Goal: Task Accomplishment & Management: Use online tool/utility

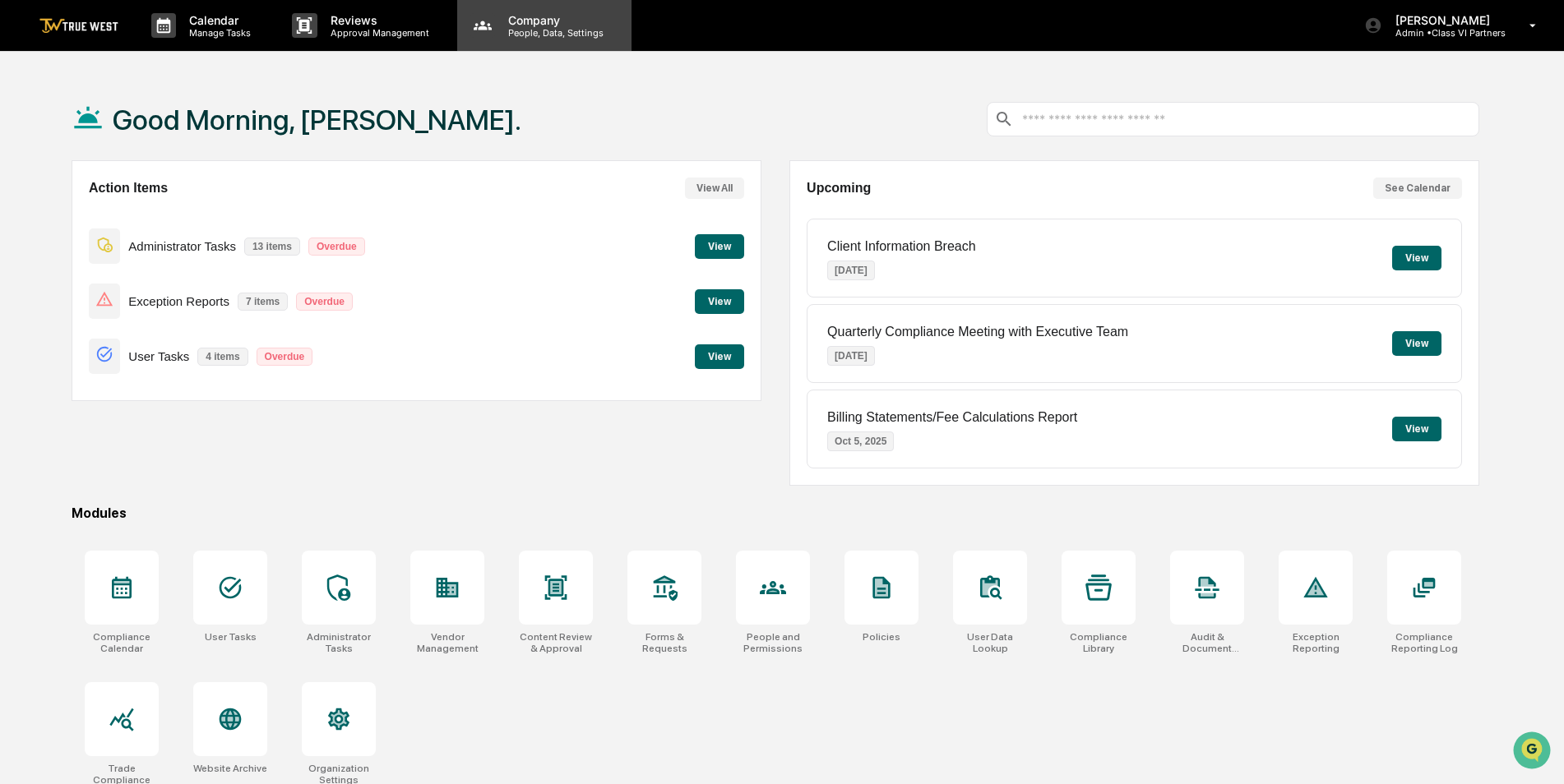
click at [525, 29] on p "People, Data, Settings" at bounding box center [554, 33] width 117 height 11
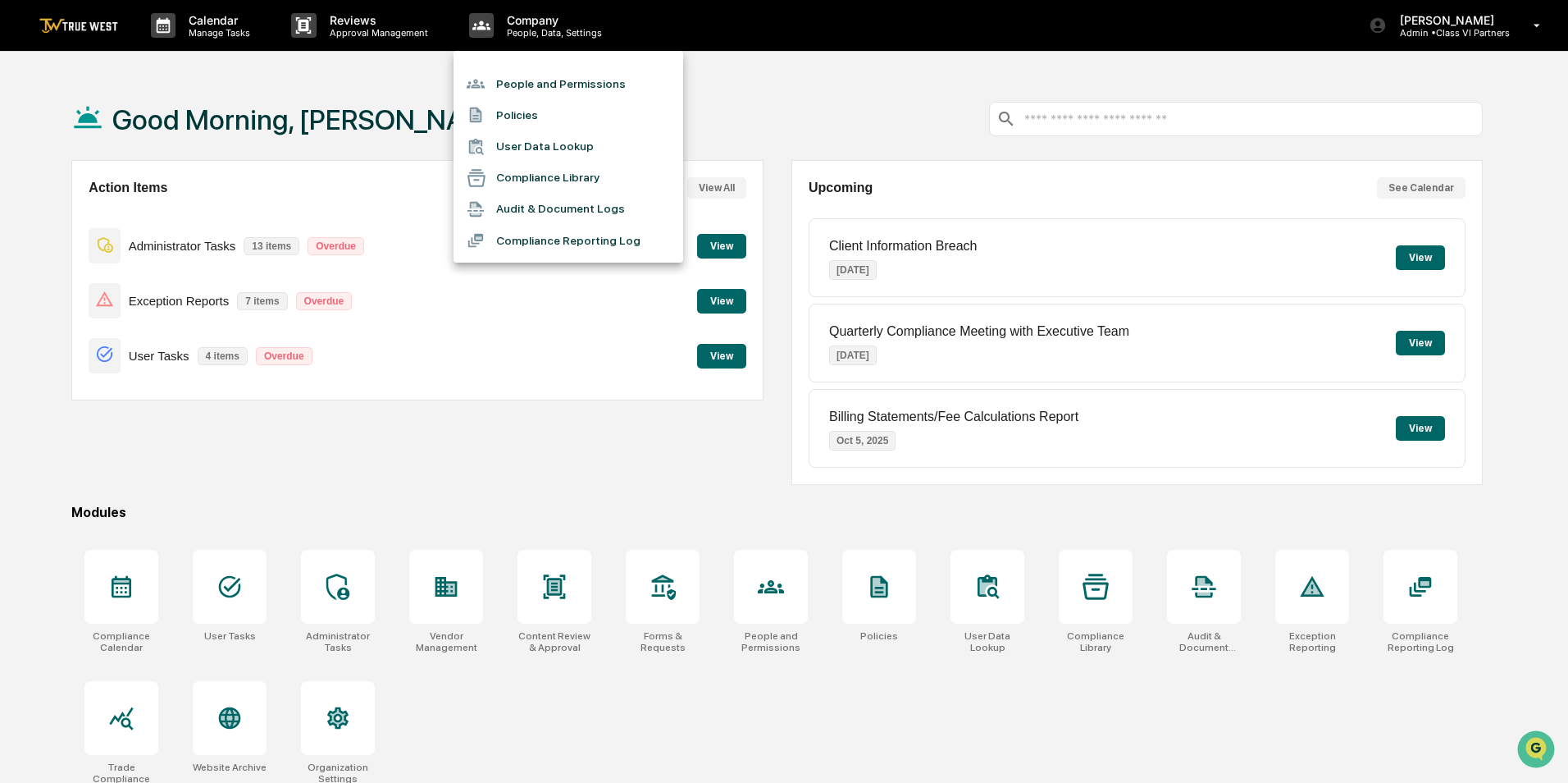
click at [522, 83] on li "People and Permissions" at bounding box center [569, 83] width 229 height 32
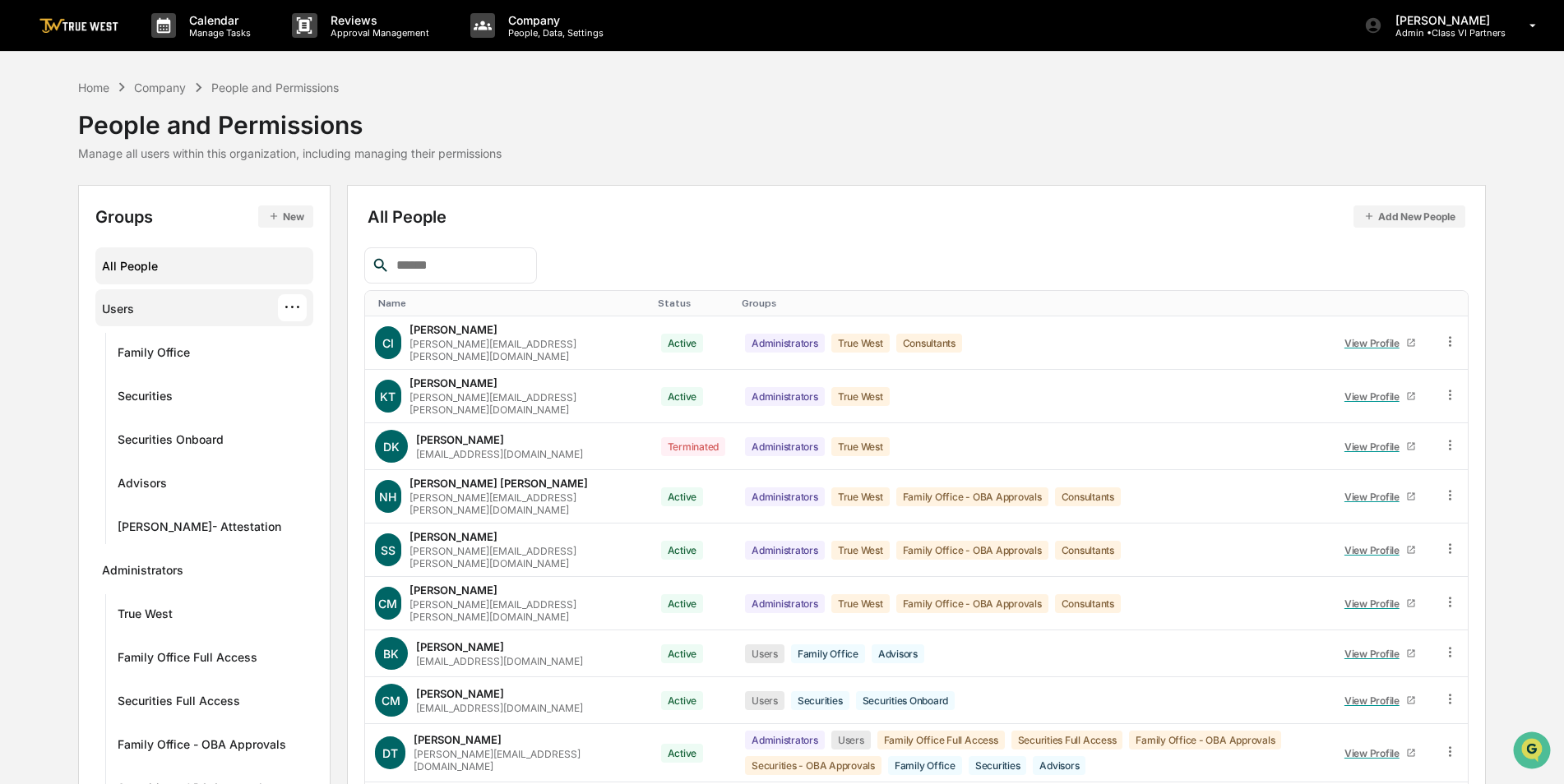
click at [158, 308] on div "Users ···" at bounding box center [204, 307] width 205 height 27
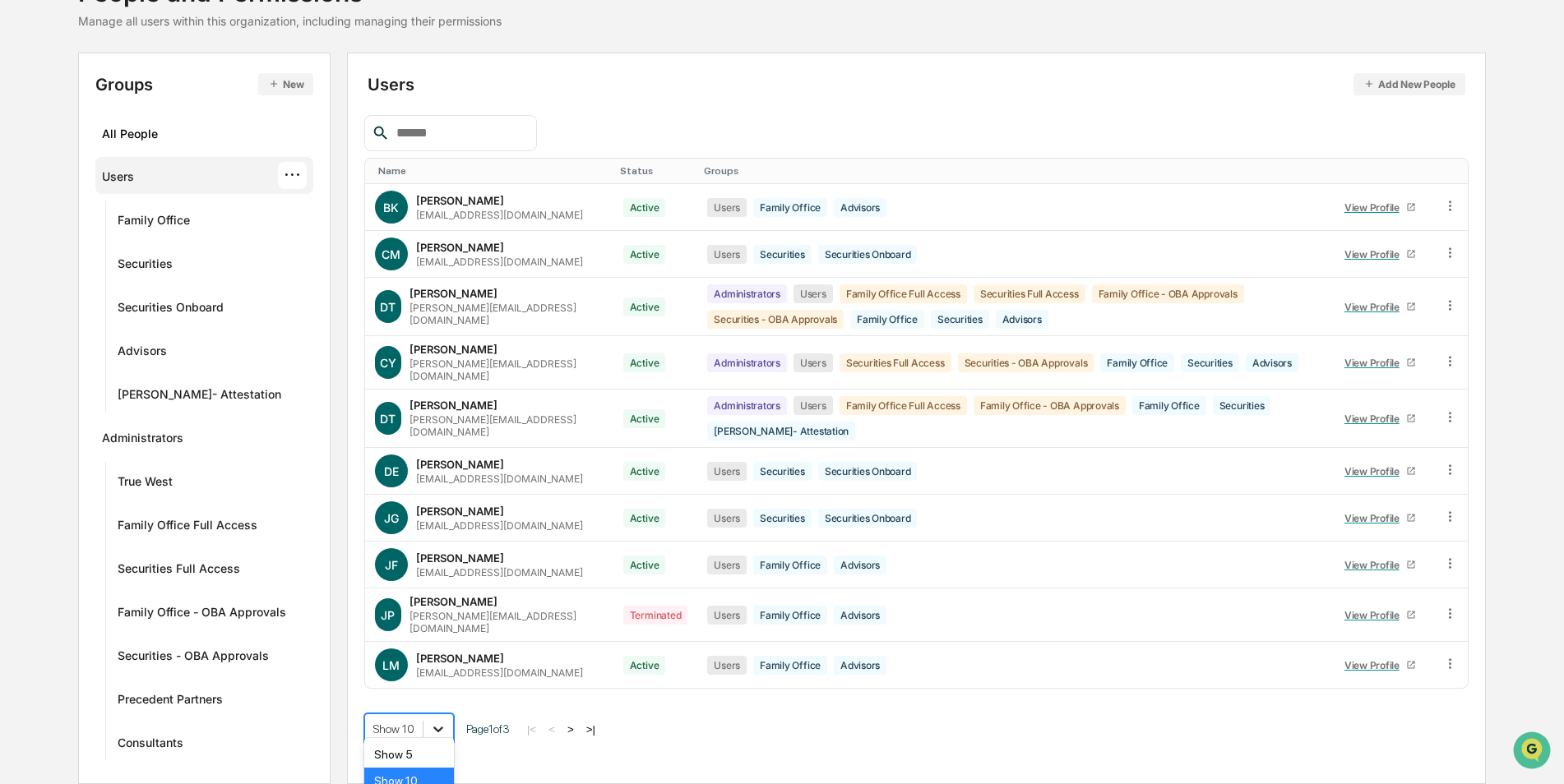
scroll to position [224, 0]
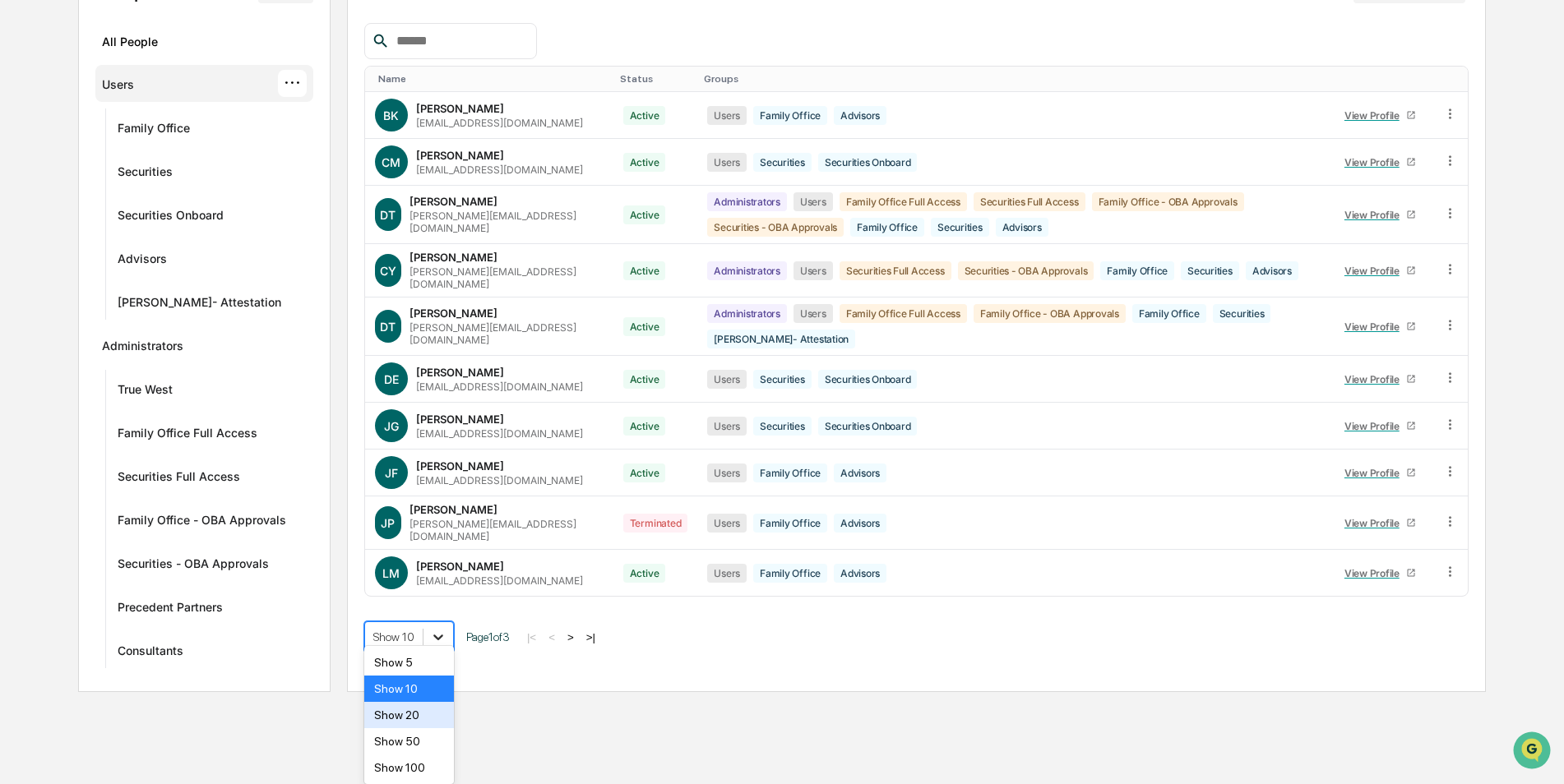
click at [435, 692] on body "Calendar Manage Tasks Reviews Approval Management Company People, Data, Setting…" at bounding box center [782, 234] width 1564 height 916
click at [433, 739] on div "Show 50" at bounding box center [409, 741] width 90 height 26
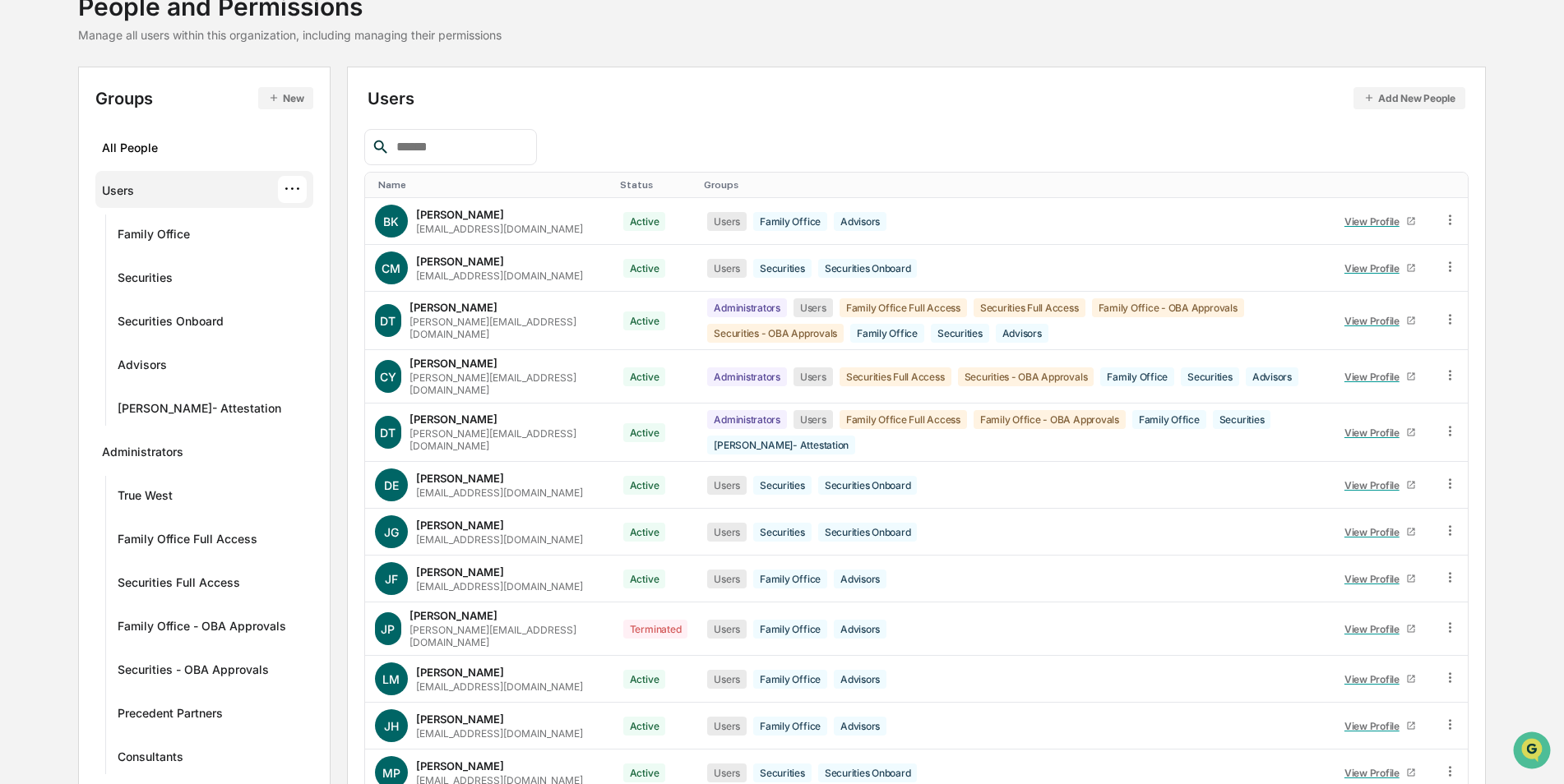
scroll to position [0, 0]
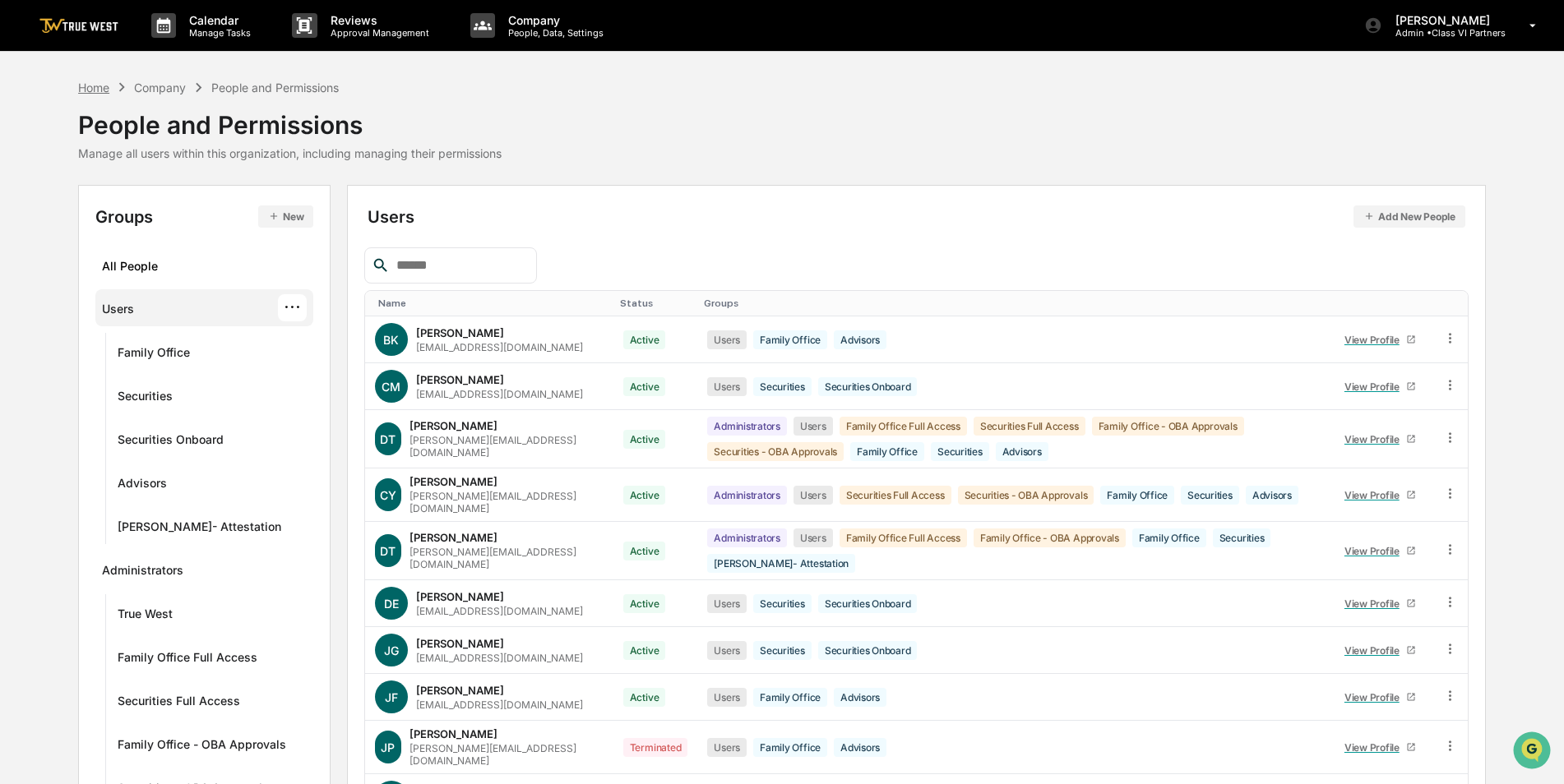
click at [89, 83] on div "Home" at bounding box center [94, 87] width 32 height 14
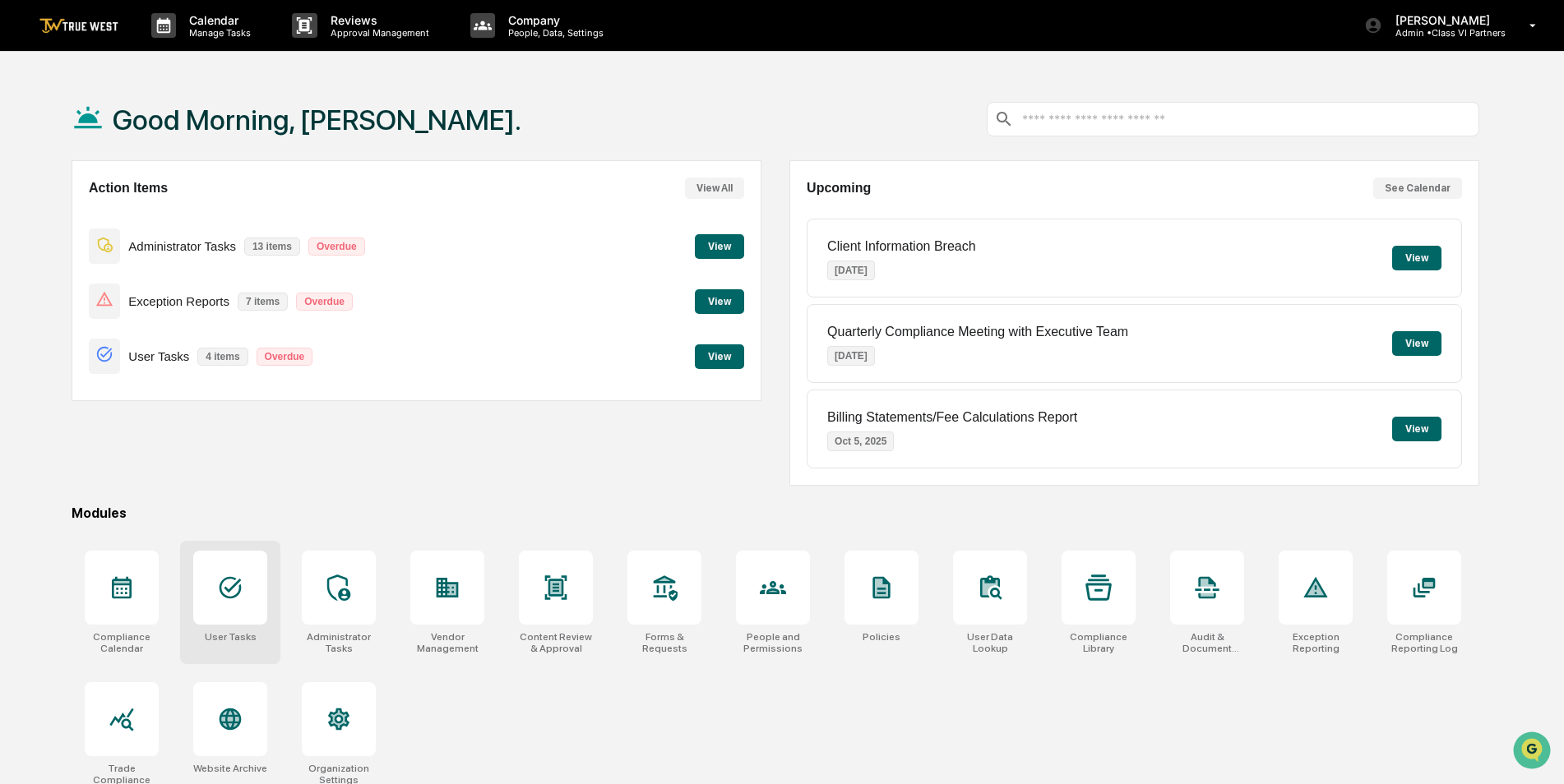
click at [222, 597] on icon at bounding box center [230, 587] width 26 height 26
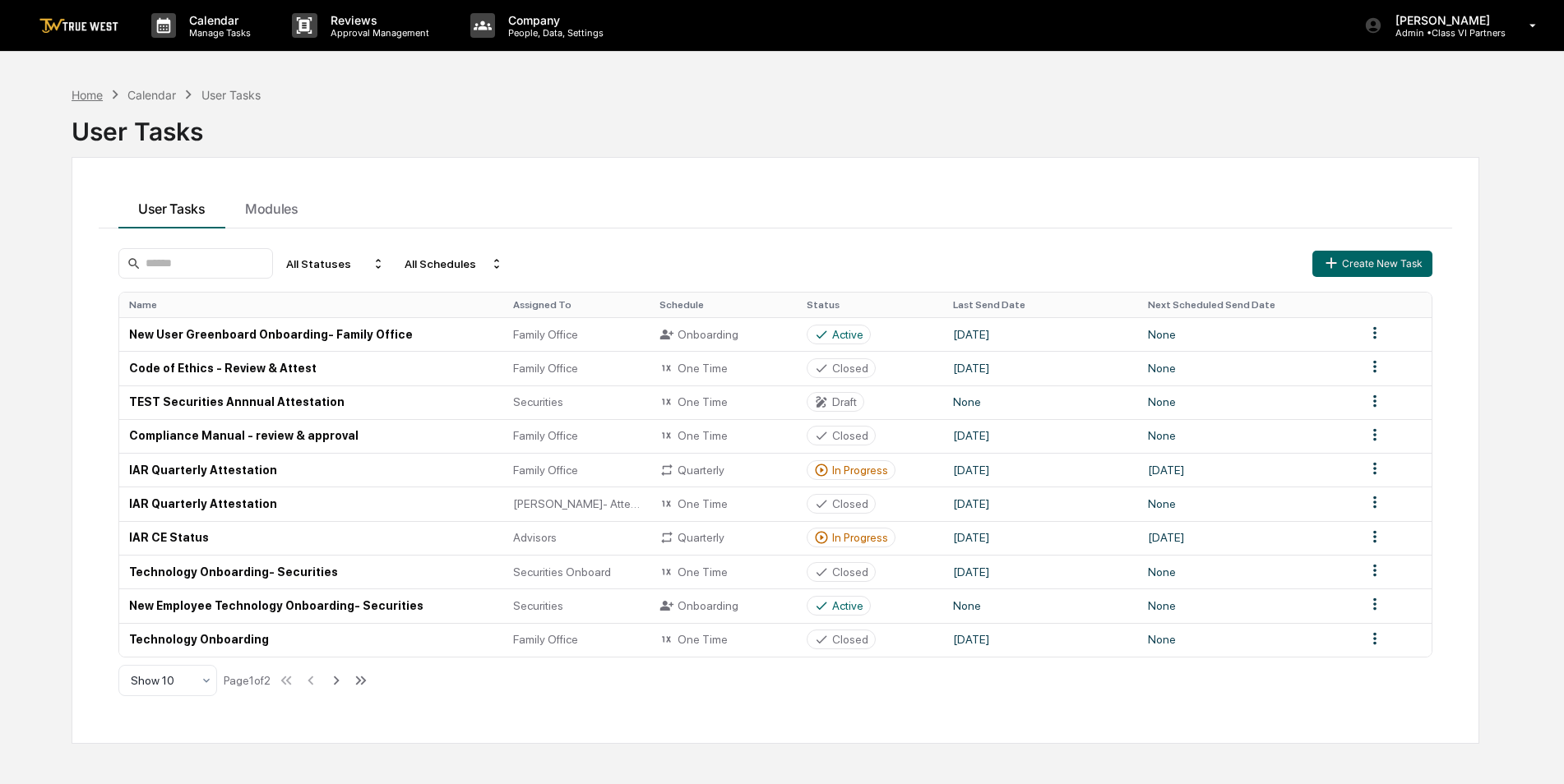
click at [79, 95] on div "Home" at bounding box center [87, 95] width 32 height 14
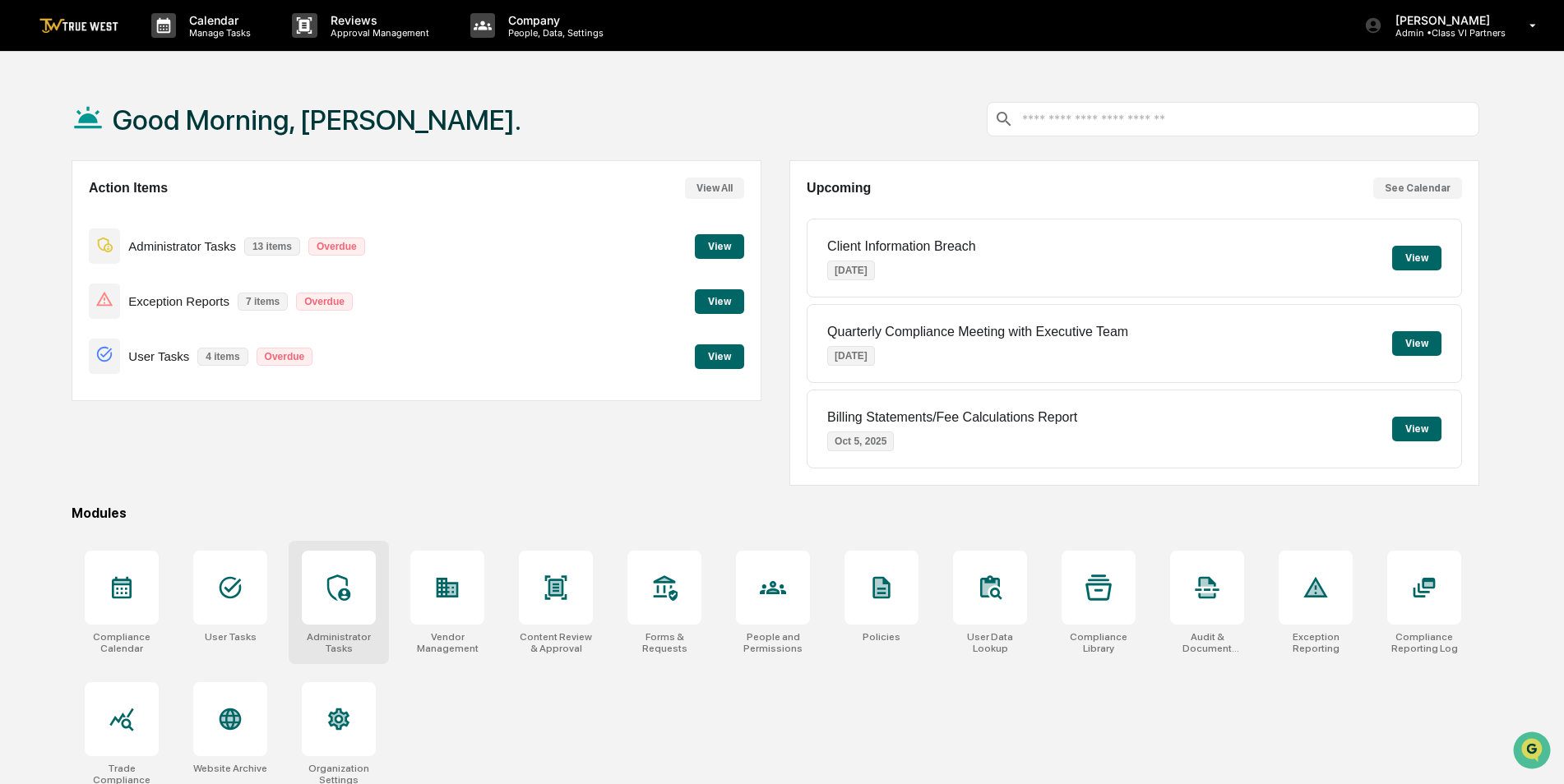
click at [352, 609] on div at bounding box center [338, 587] width 74 height 74
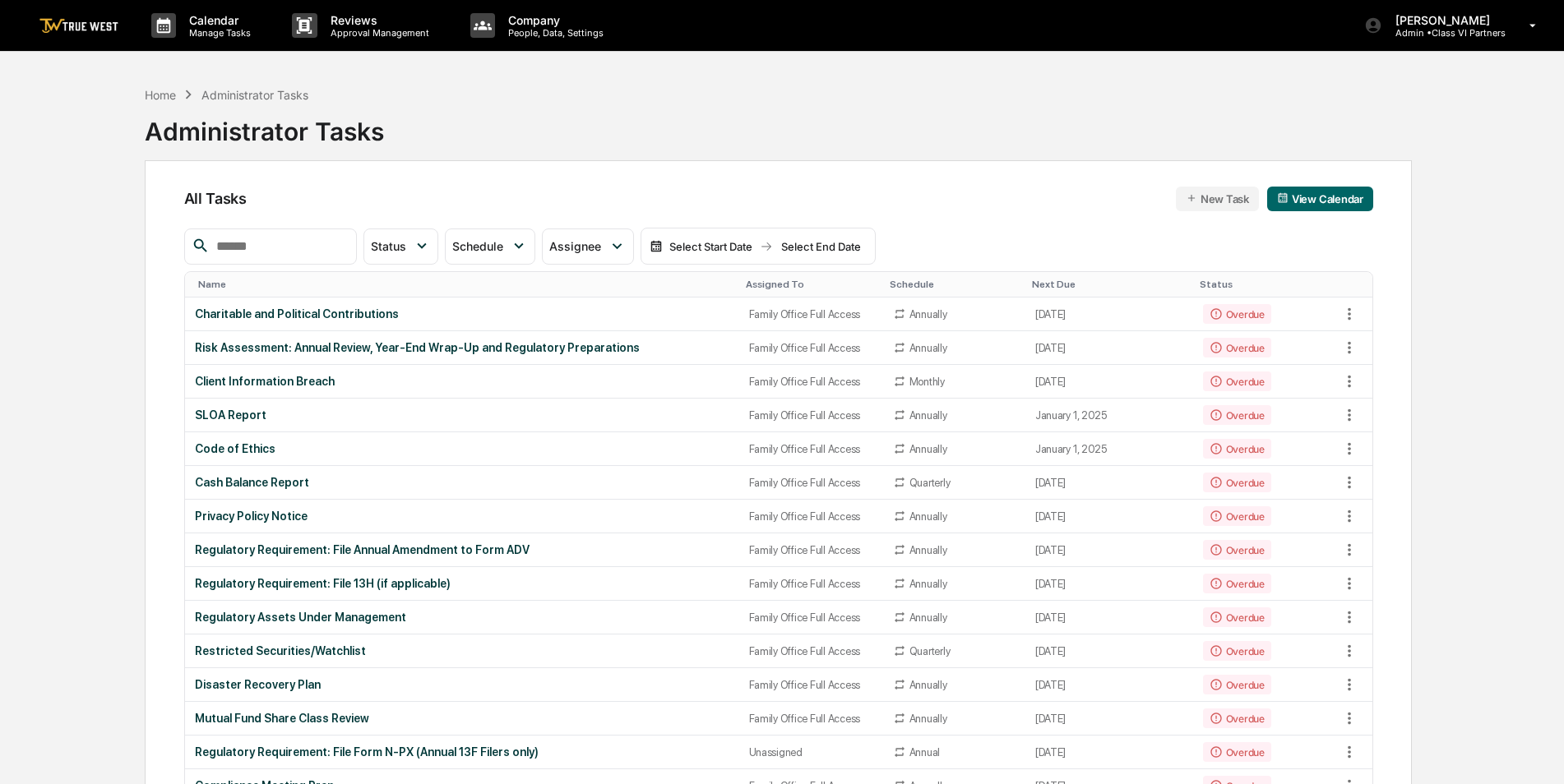
click at [261, 258] on div at bounding box center [270, 247] width 172 height 36
click at [255, 251] on input "text" at bounding box center [280, 246] width 140 height 21
type input "******"
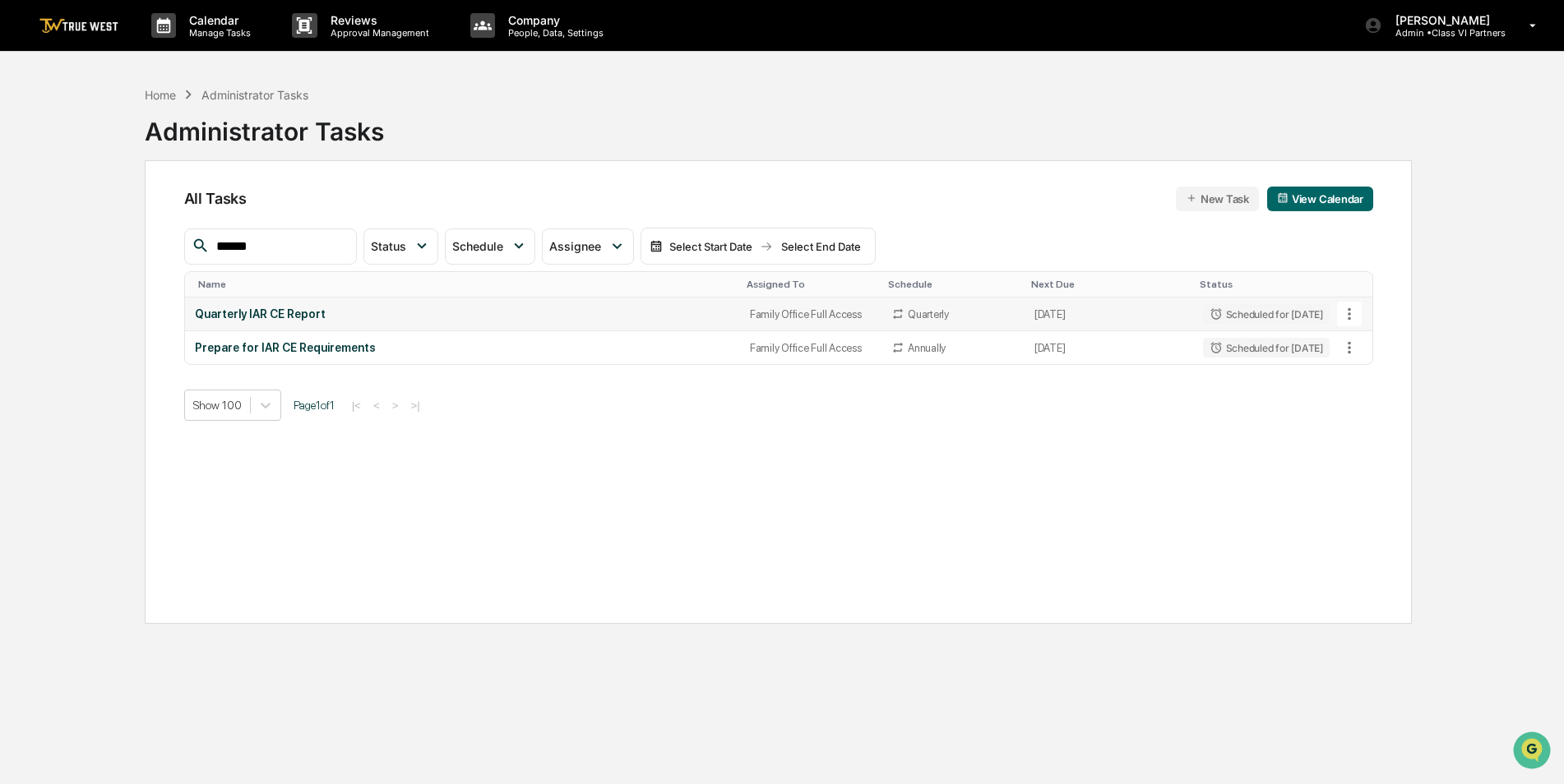
click at [269, 315] on div "Quarterly IAR CE Report" at bounding box center [462, 314] width 535 height 13
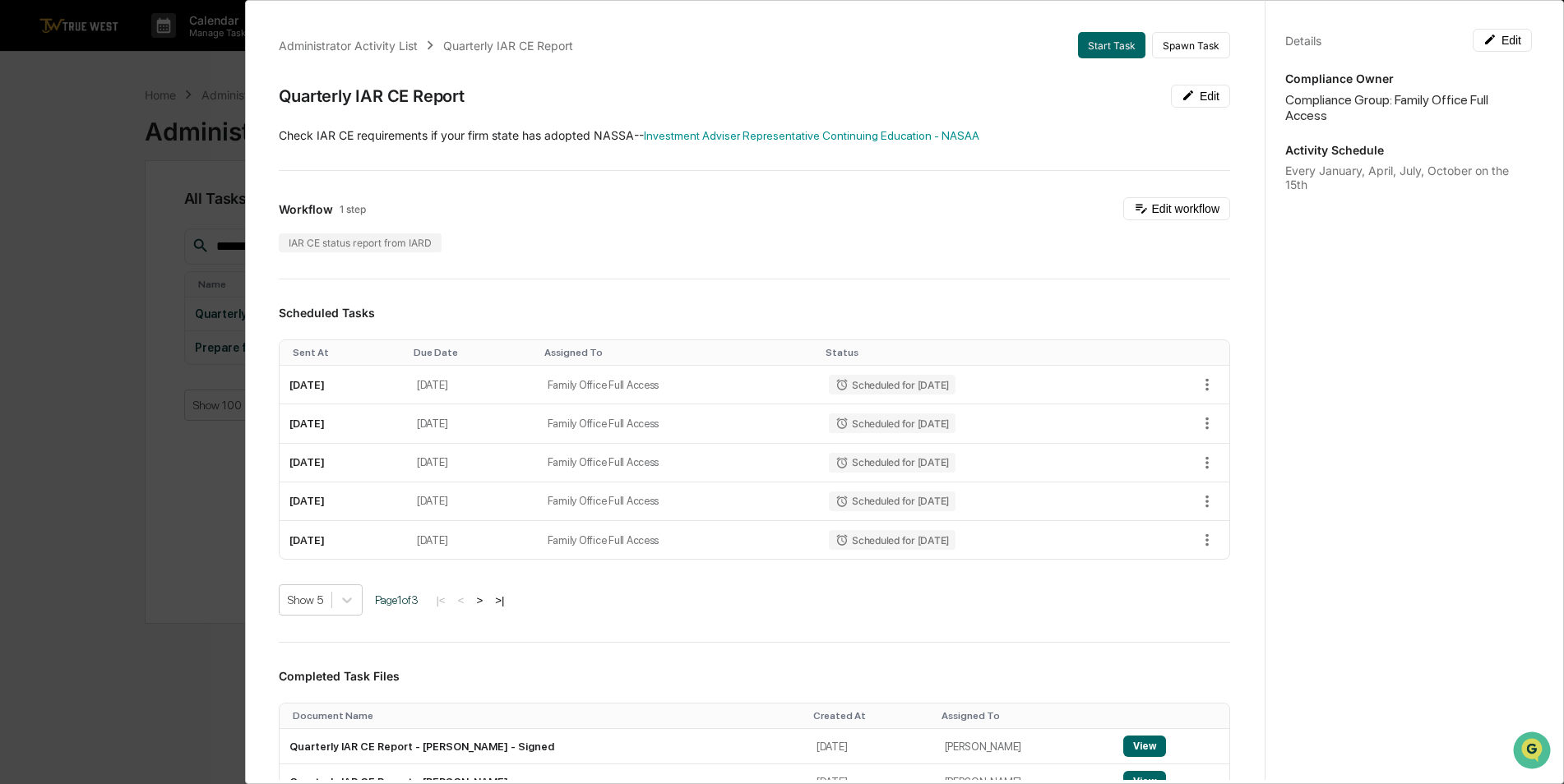
click at [75, 202] on div "Administrator Activity List Quarterly IAR CE Report Start Task Spawn Task Quart…" at bounding box center [782, 392] width 1564 height 784
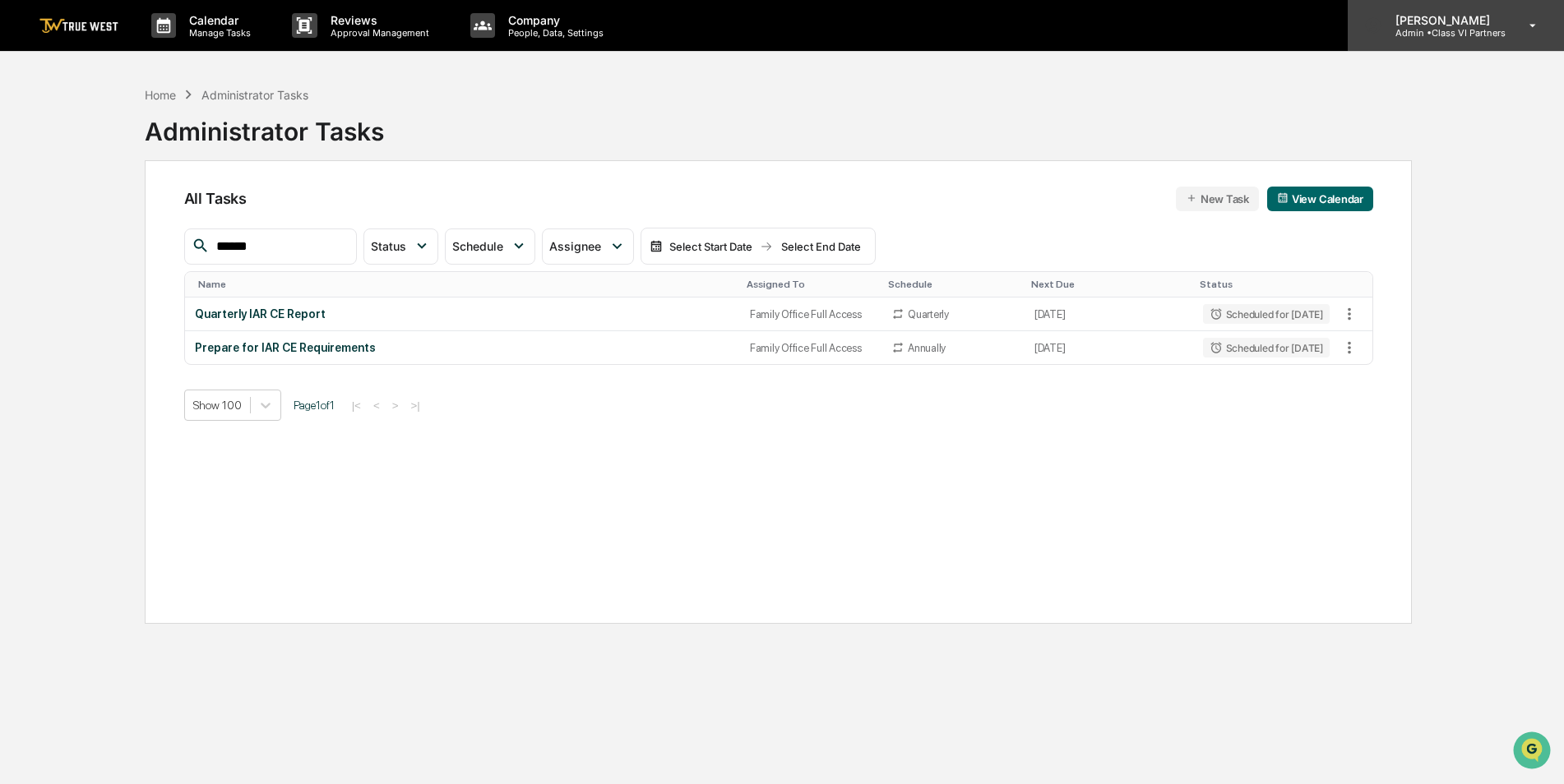
click at [1470, 43] on div "[PERSON_NAME] Admin • Class VI Partners" at bounding box center [1456, 25] width 216 height 51
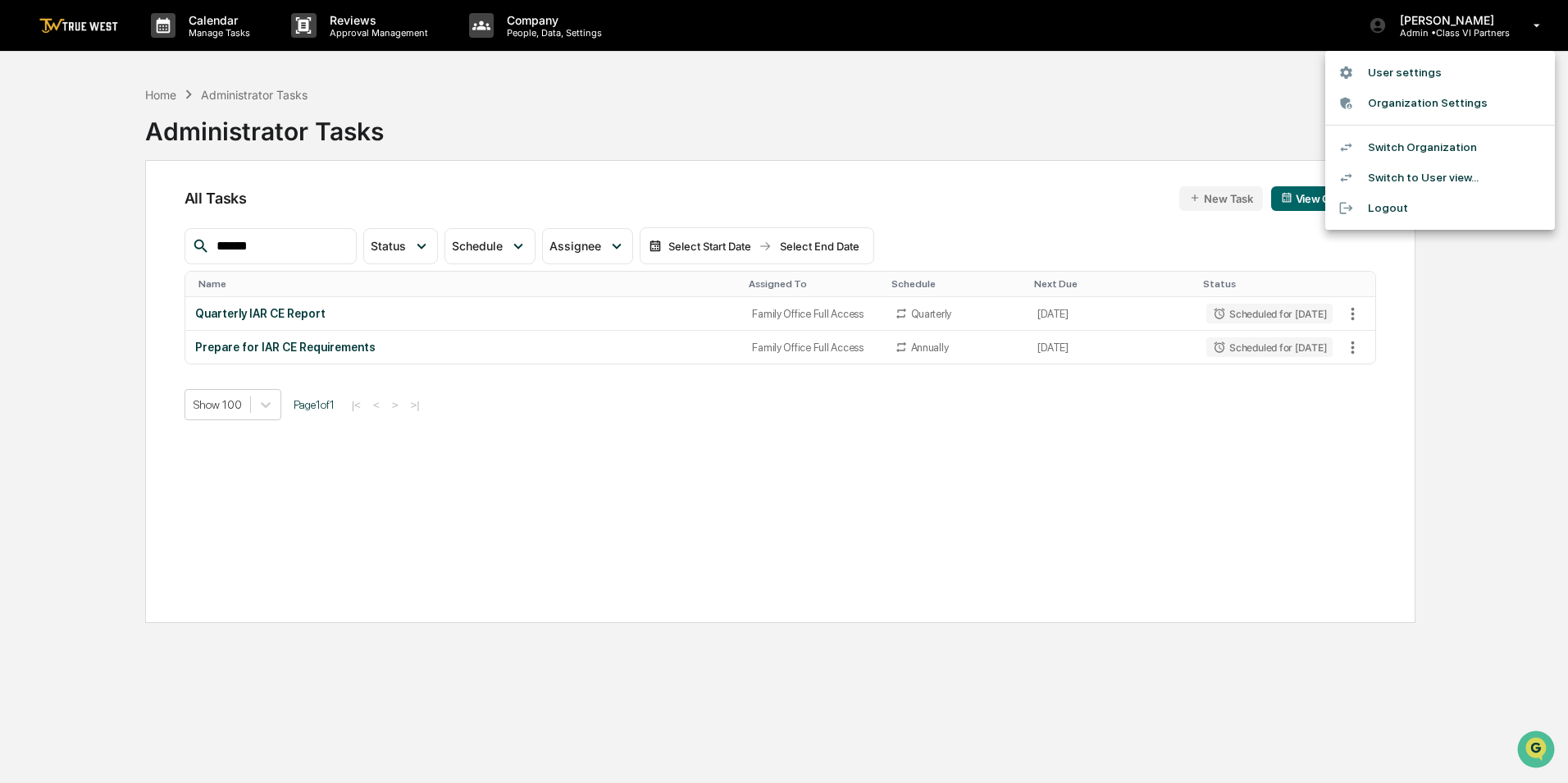
click at [1434, 139] on li "Switch Organization" at bounding box center [1440, 147] width 229 height 31
